Goal: Task Accomplishment & Management: Complete application form

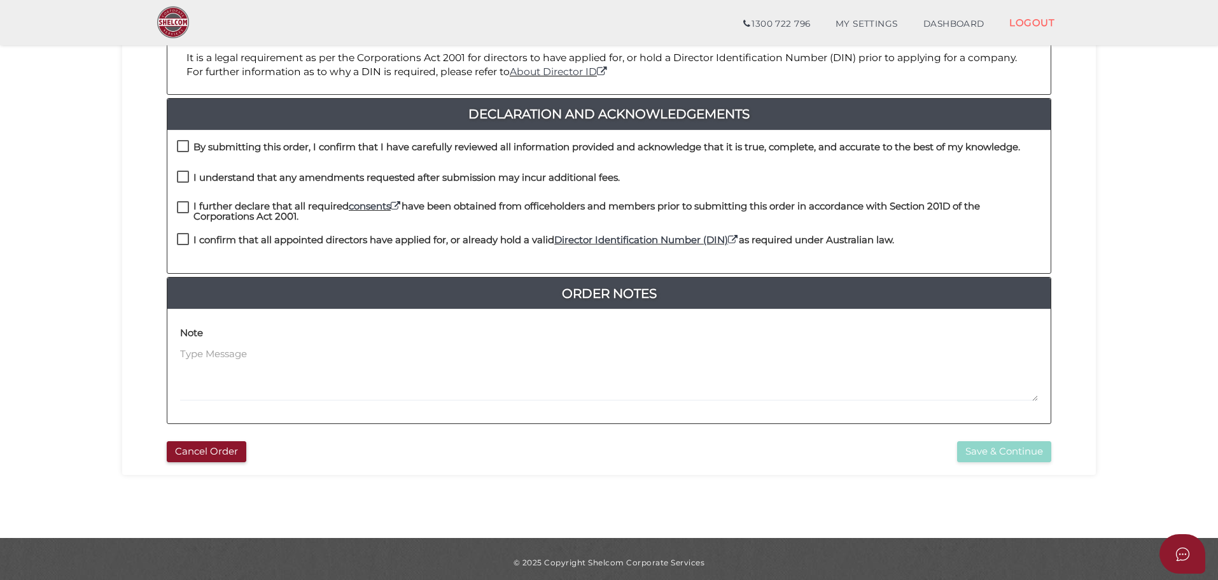
scroll to position [294, 0]
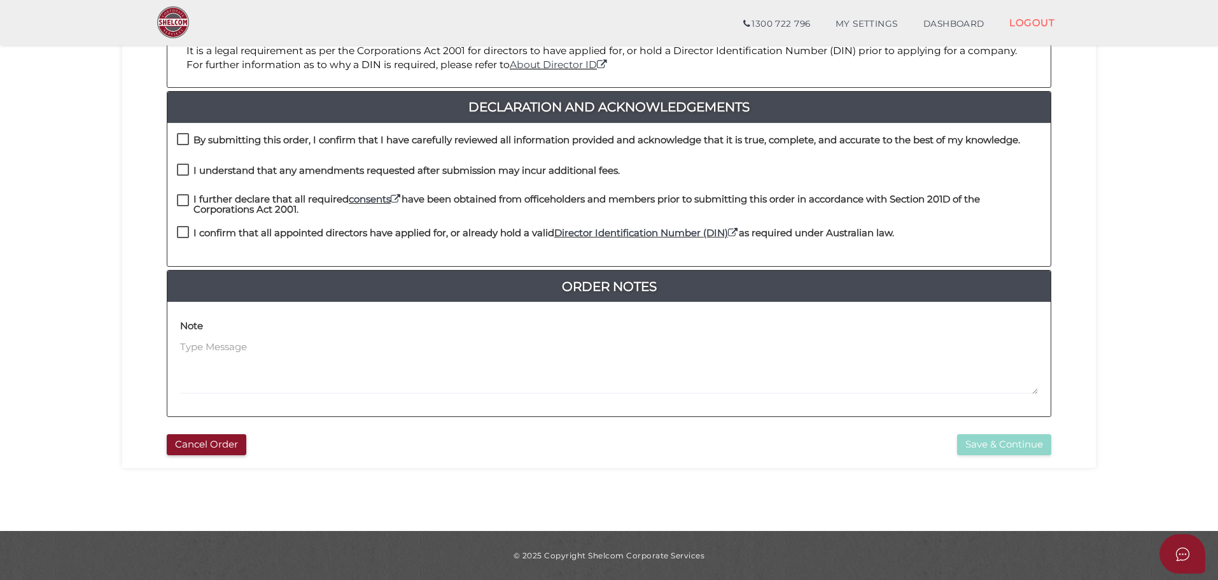
click at [185, 139] on label "By submitting this order, I confirm that I have carefully reviewed all informat…" at bounding box center [598, 143] width 843 height 16
checkbox input "true"
click at [185, 169] on label "I understand that any amendments requested after submission may incur additiona…" at bounding box center [398, 173] width 443 height 16
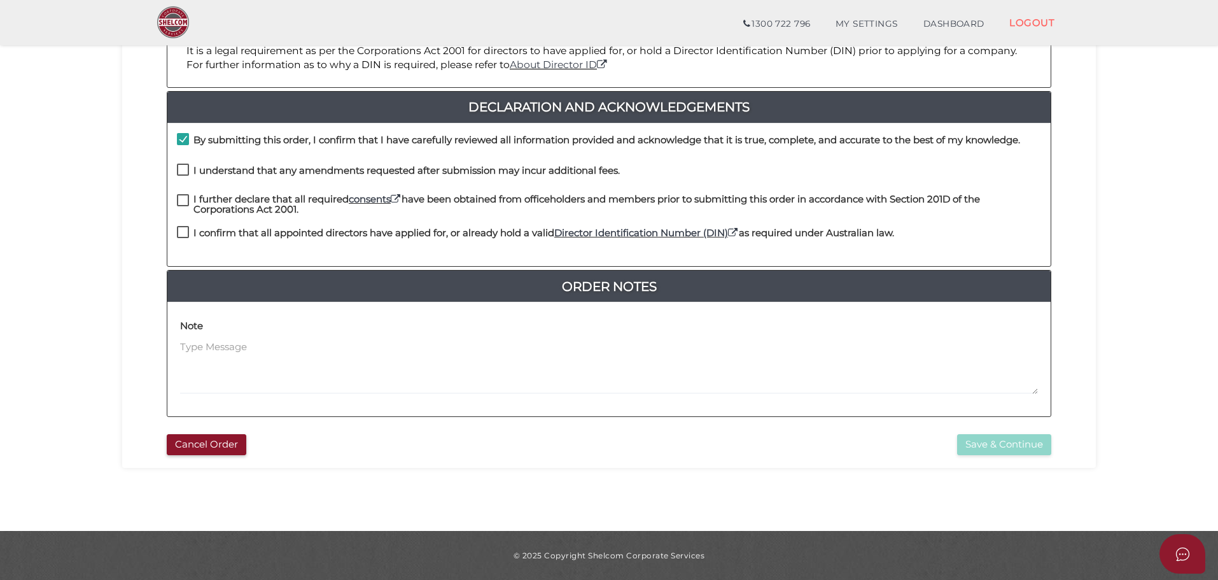
checkbox input "true"
click at [182, 199] on label "I further declare that all required consents have been obtained from officehold…" at bounding box center [609, 202] width 864 height 16
checkbox input "true"
click at [183, 234] on label "I confirm that all appointed directors have applied for, or already hold a vali…" at bounding box center [535, 236] width 717 height 16
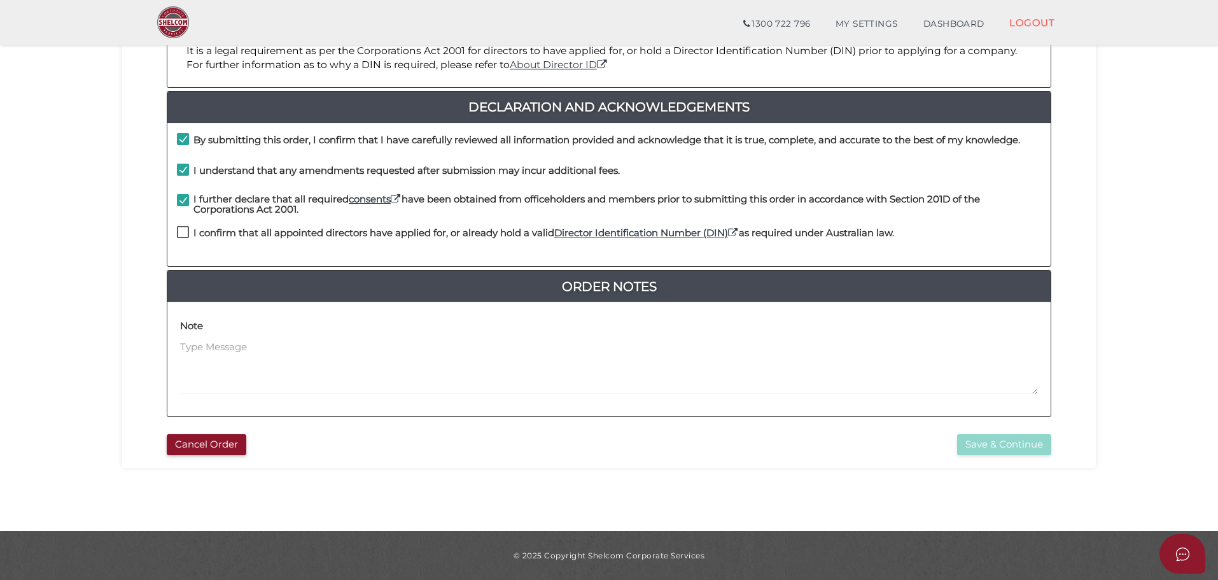
checkbox input "true"
click at [1004, 440] on button "Save & Continue" at bounding box center [1004, 444] width 94 height 21
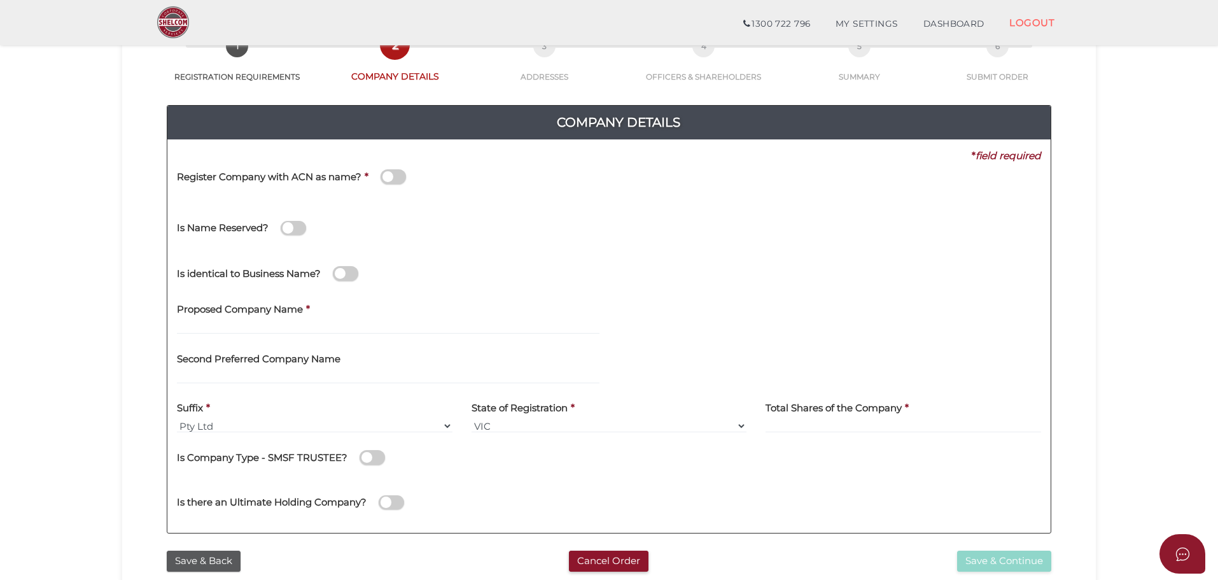
scroll to position [191, 0]
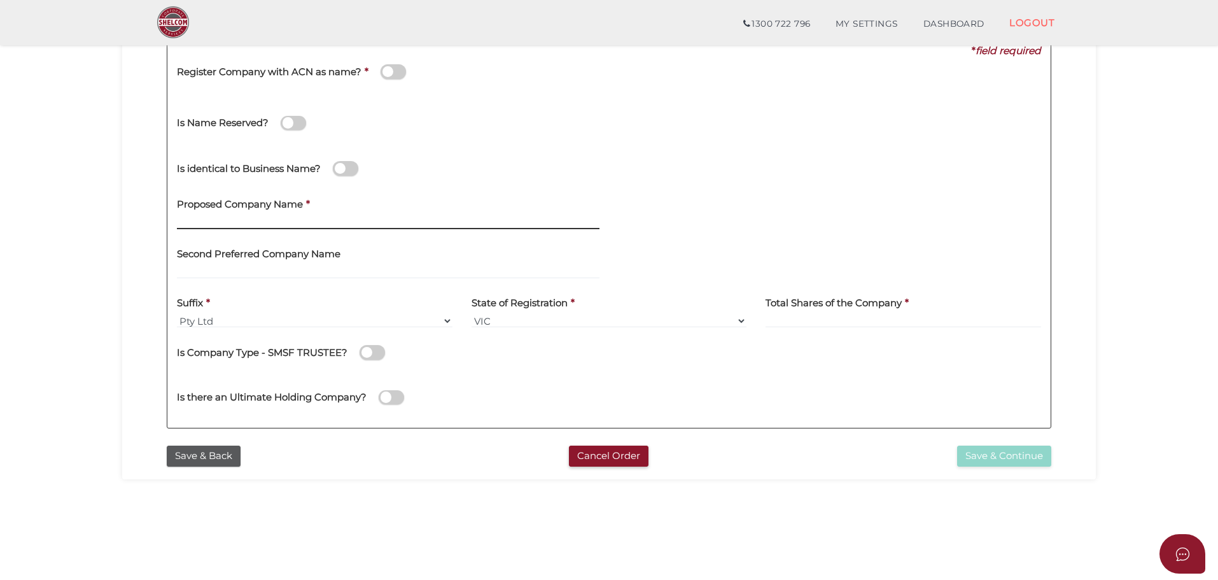
click at [244, 223] on input "text" at bounding box center [388, 222] width 423 height 14
type input "True North Property"
